Goal: Submit feedback/report problem

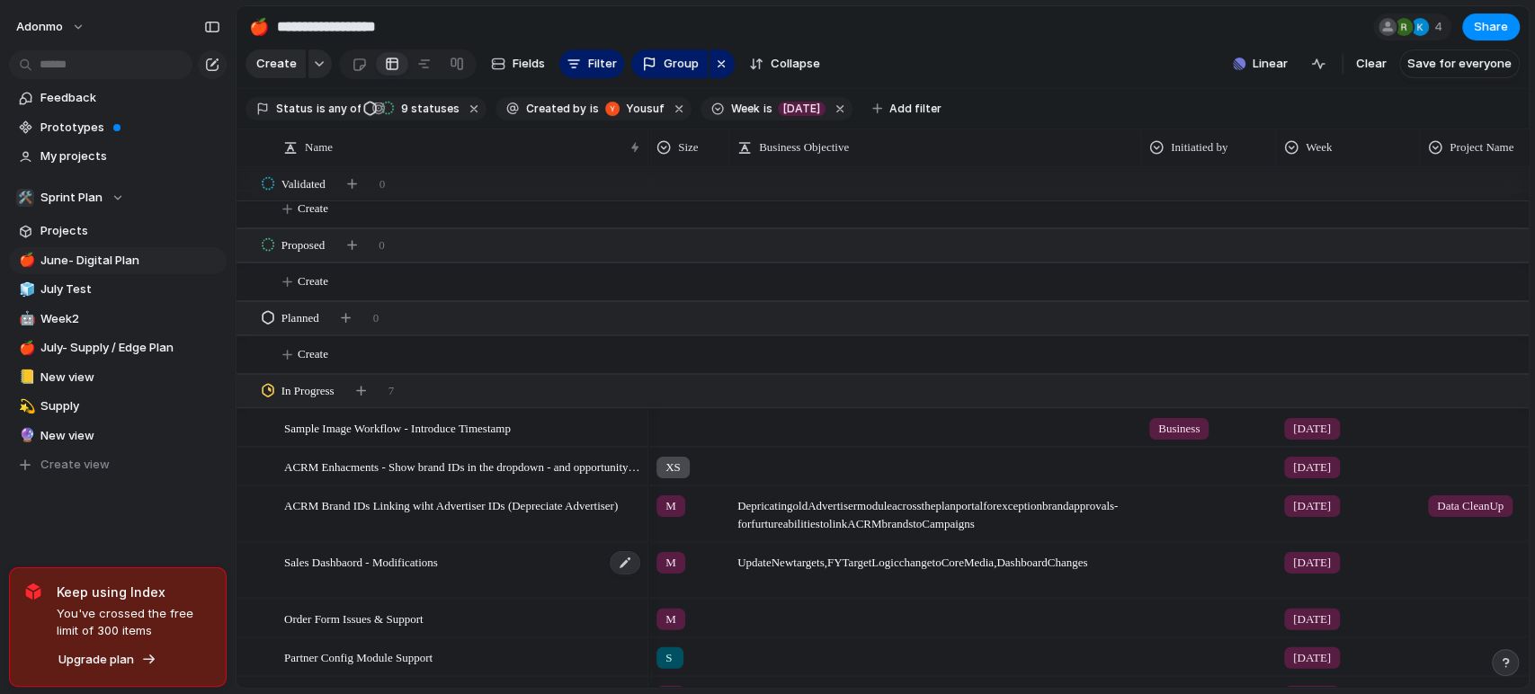
scroll to position [61, 0]
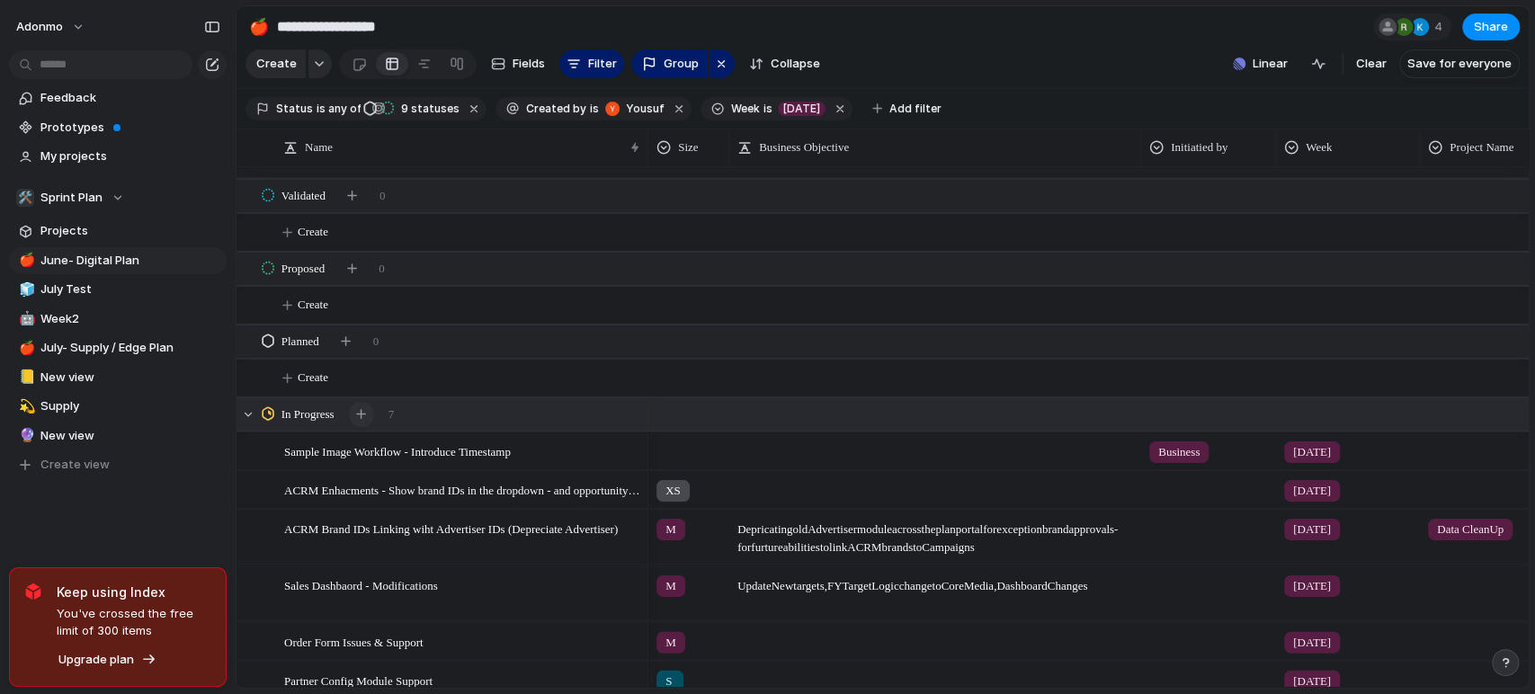
click at [372, 427] on button "button" at bounding box center [361, 414] width 25 height 25
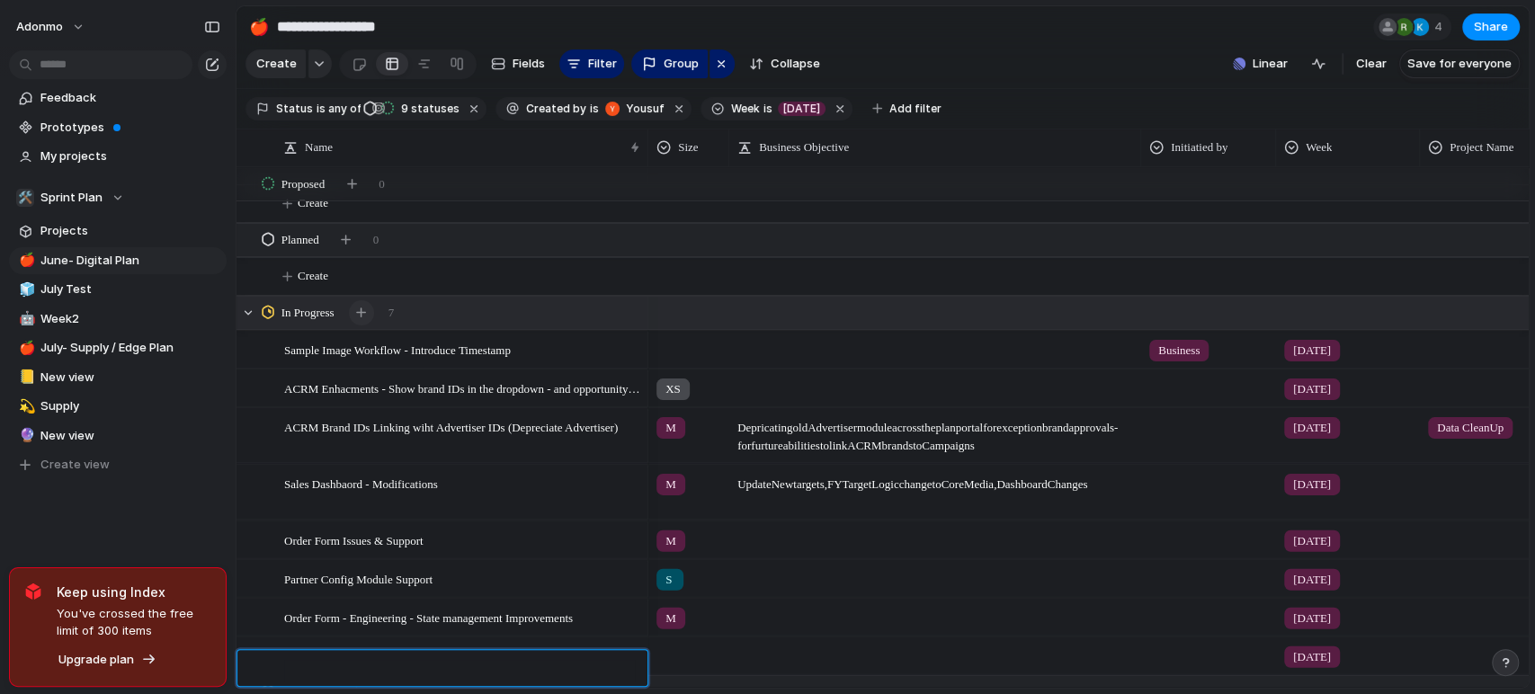
scroll to position [163, 0]
type textarea "**********"
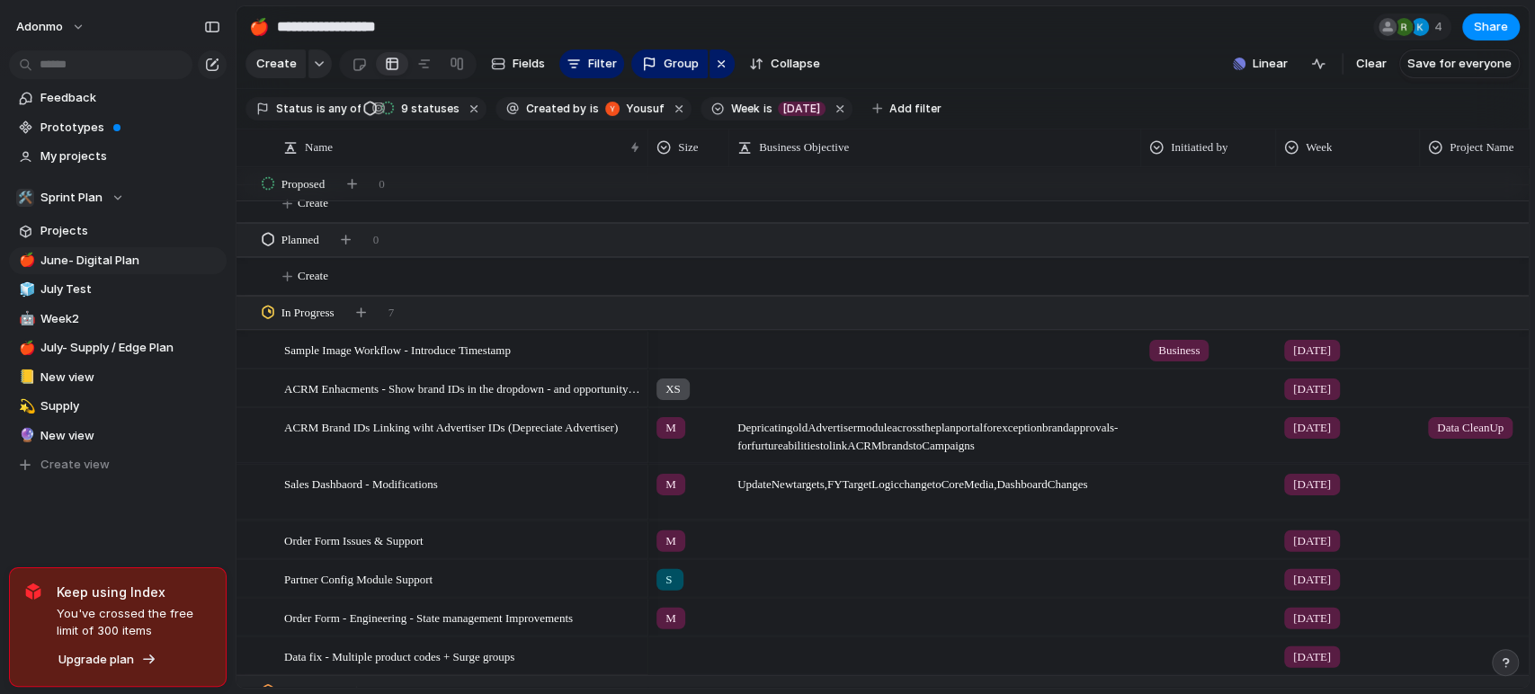
scroll to position [164, 0]
click at [681, 665] on div at bounding box center [688, 652] width 79 height 30
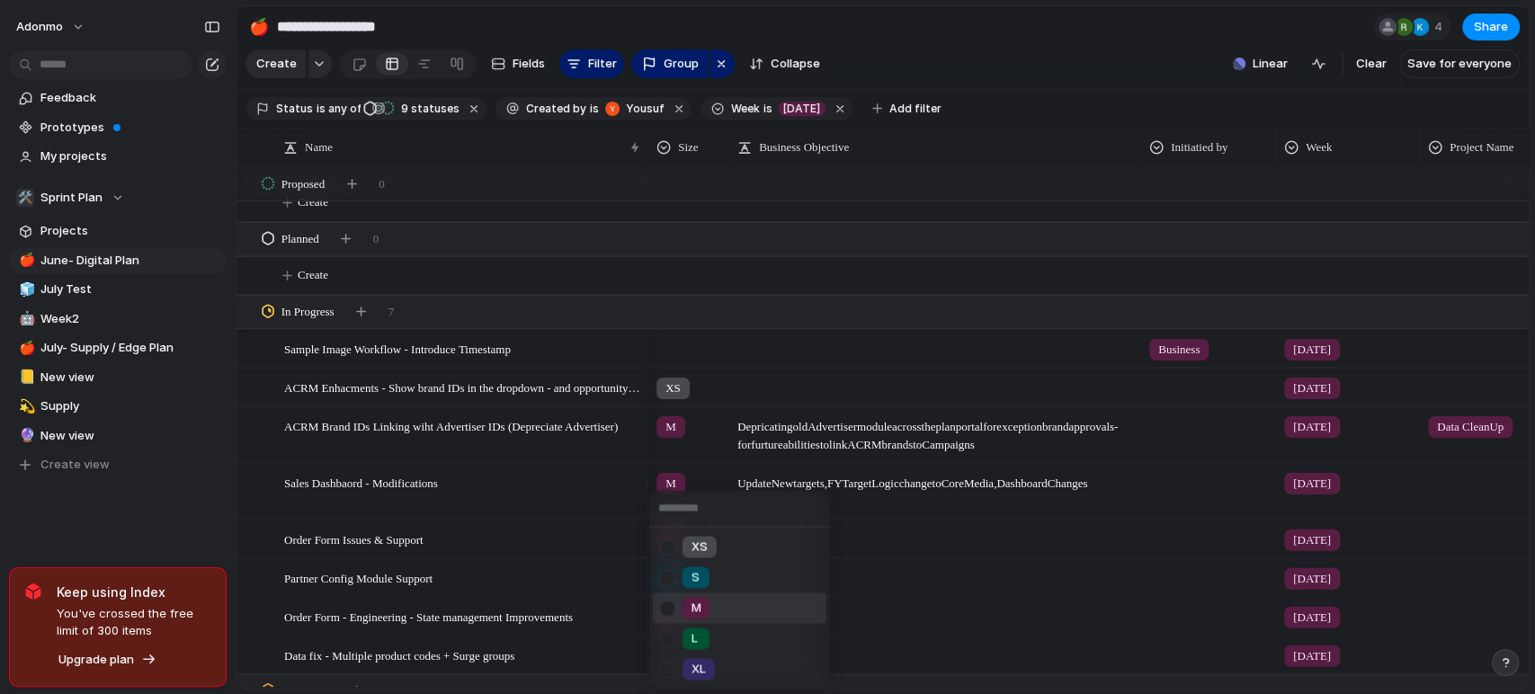
click at [740, 603] on li "M" at bounding box center [740, 608] width 174 height 31
